Goal: Information Seeking & Learning: Learn about a topic

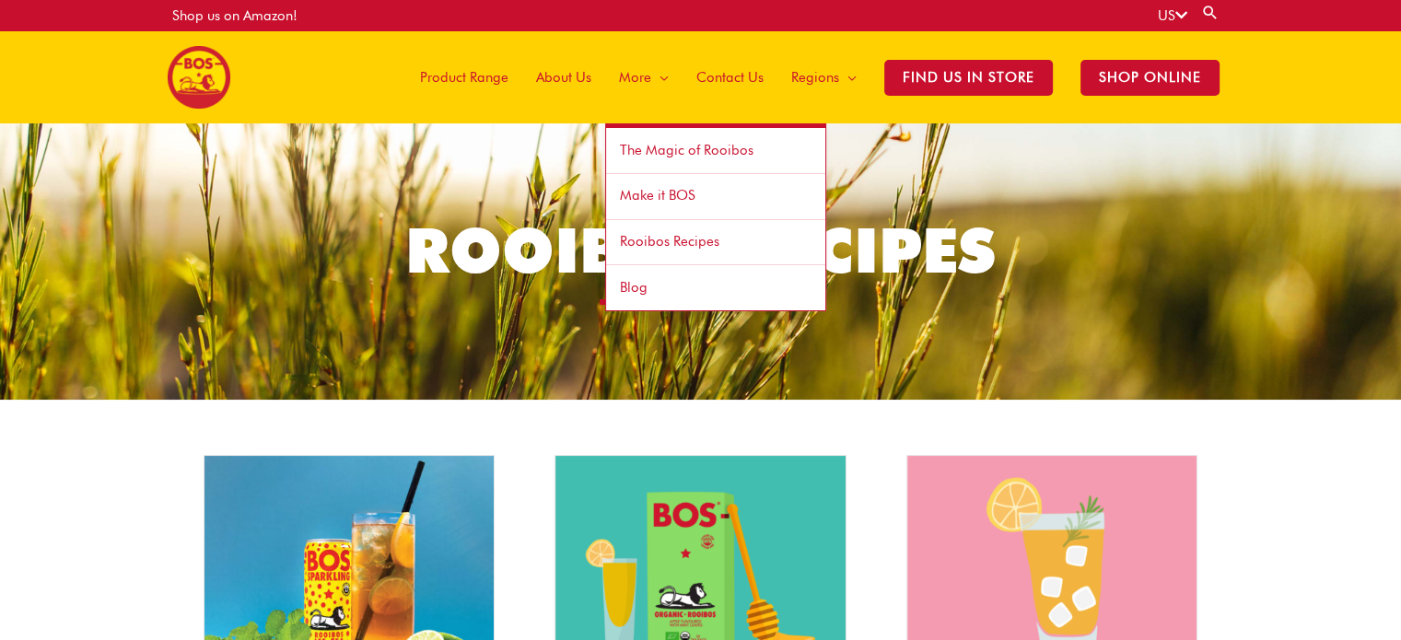
click at [670, 243] on span "Rooibos Recipes" at bounding box center [669, 241] width 99 height 17
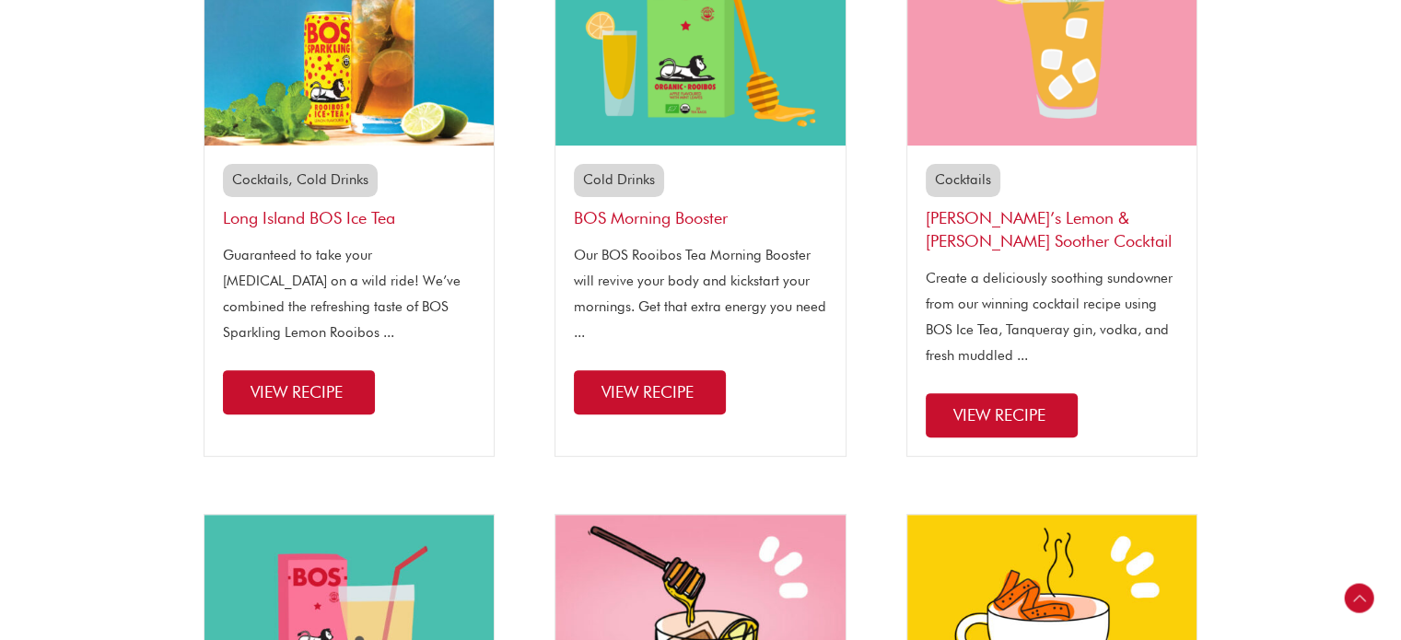
scroll to position [553, 0]
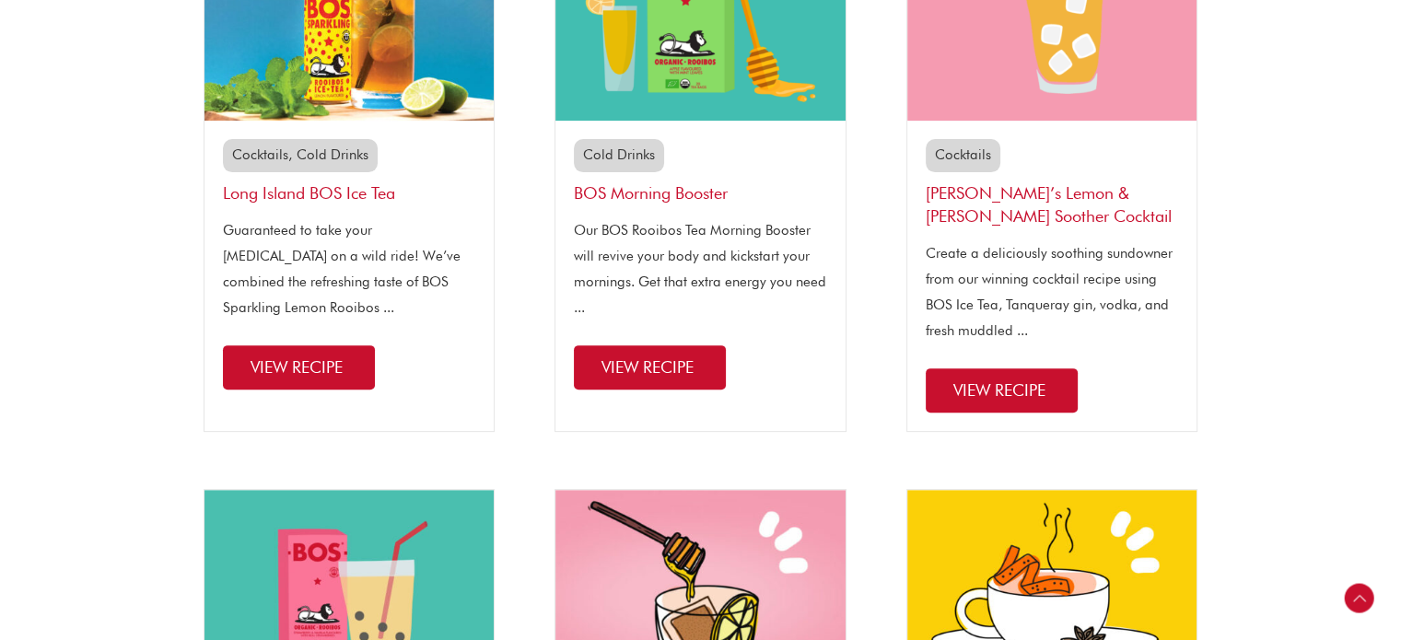
click at [950, 161] on link "Cocktails" at bounding box center [963, 154] width 56 height 17
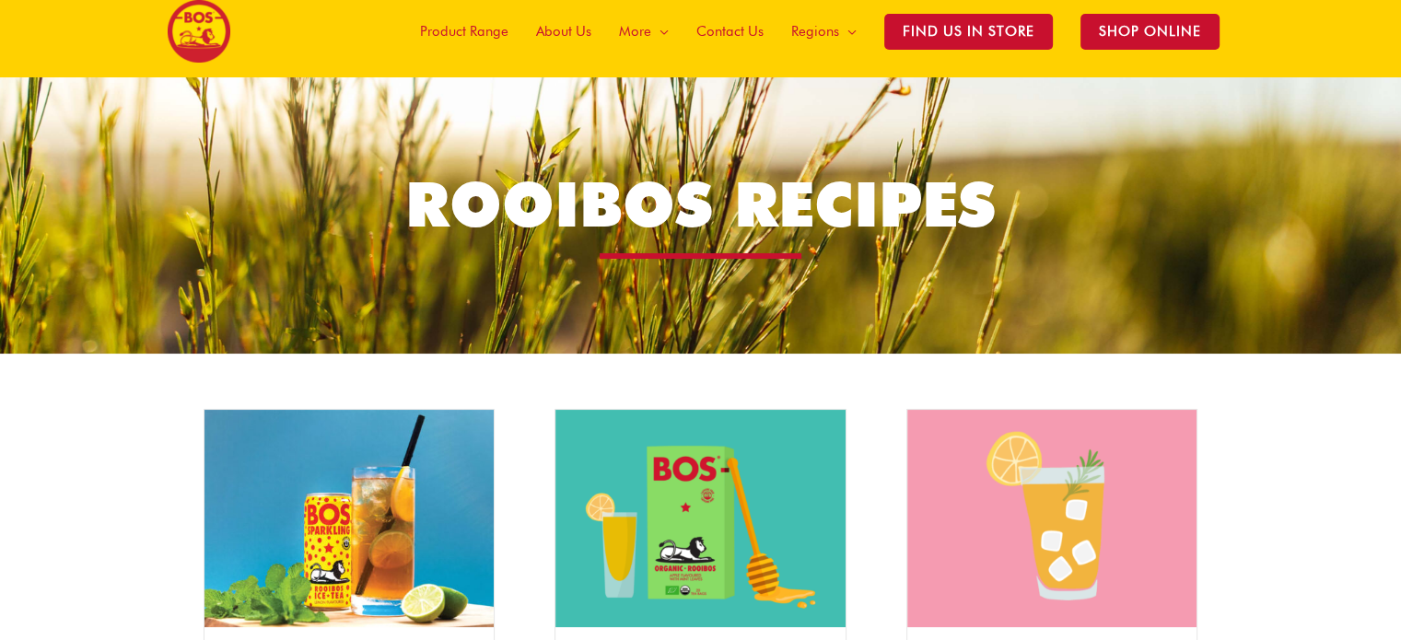
scroll to position [460, 0]
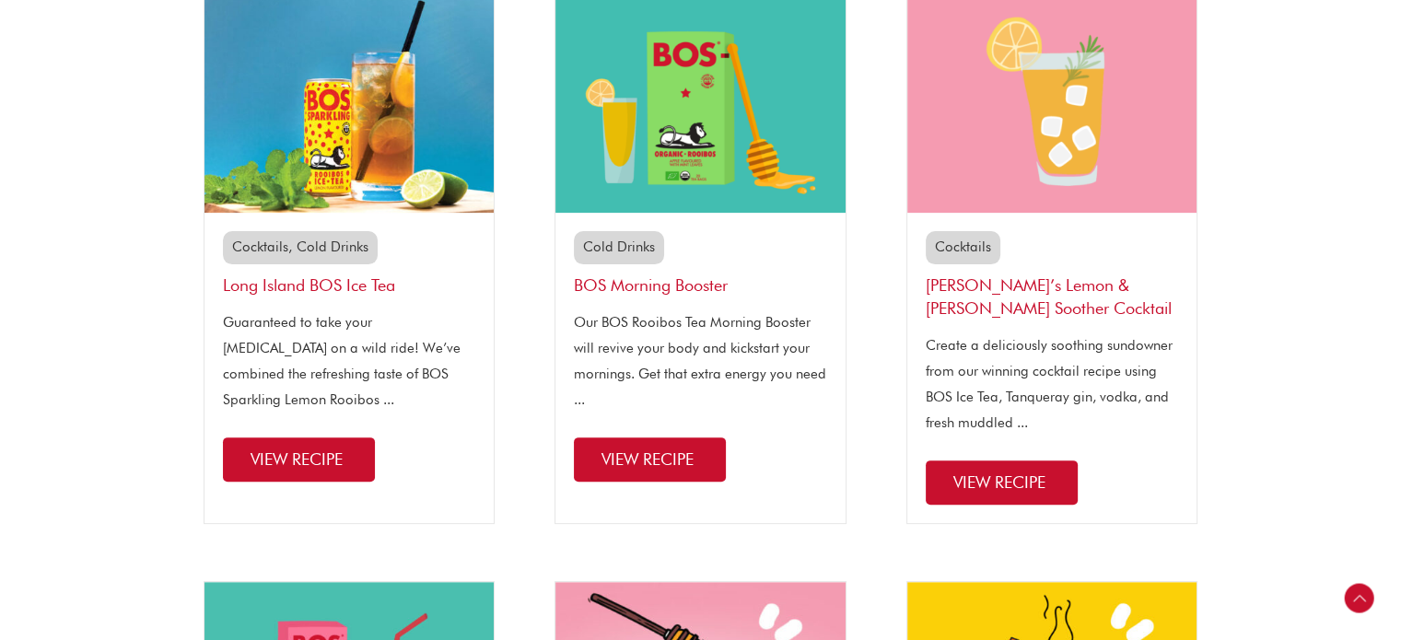
click at [300, 449] on span "View Recipe" at bounding box center [297, 458] width 92 height 19
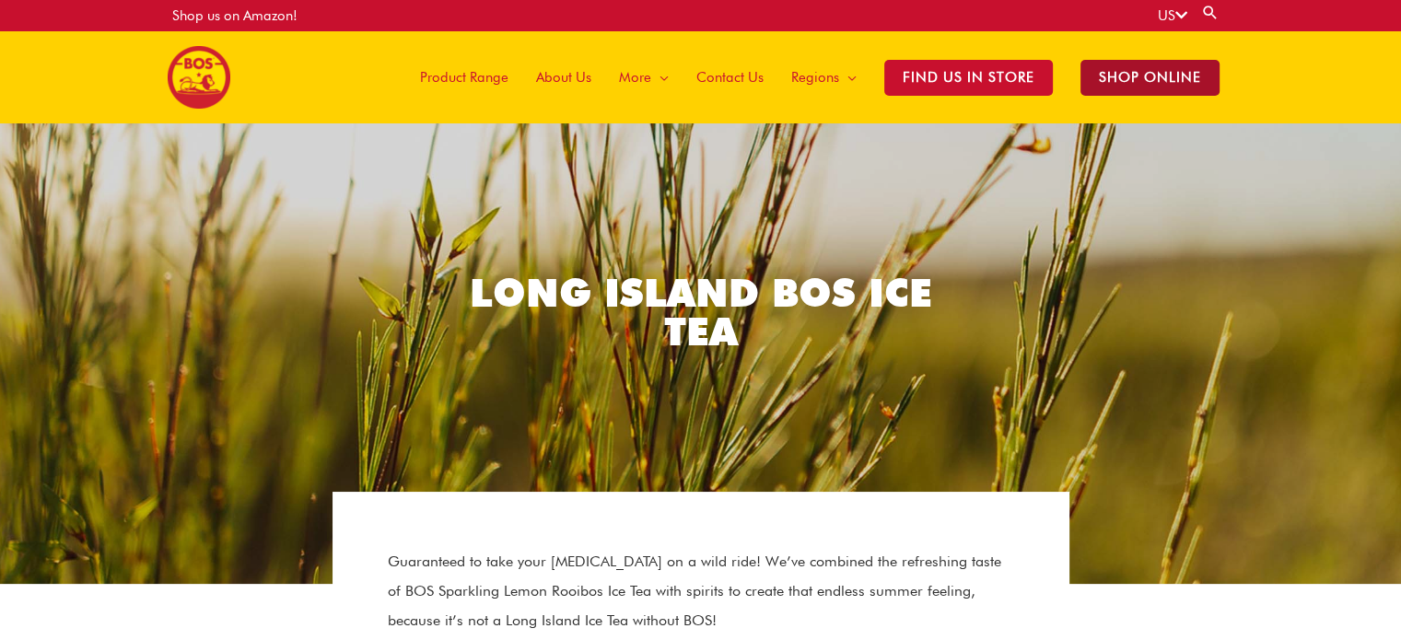
click at [1164, 76] on span "SHOP ONLINE" at bounding box center [1149, 78] width 139 height 36
